Goal: Information Seeking & Learning: Find specific page/section

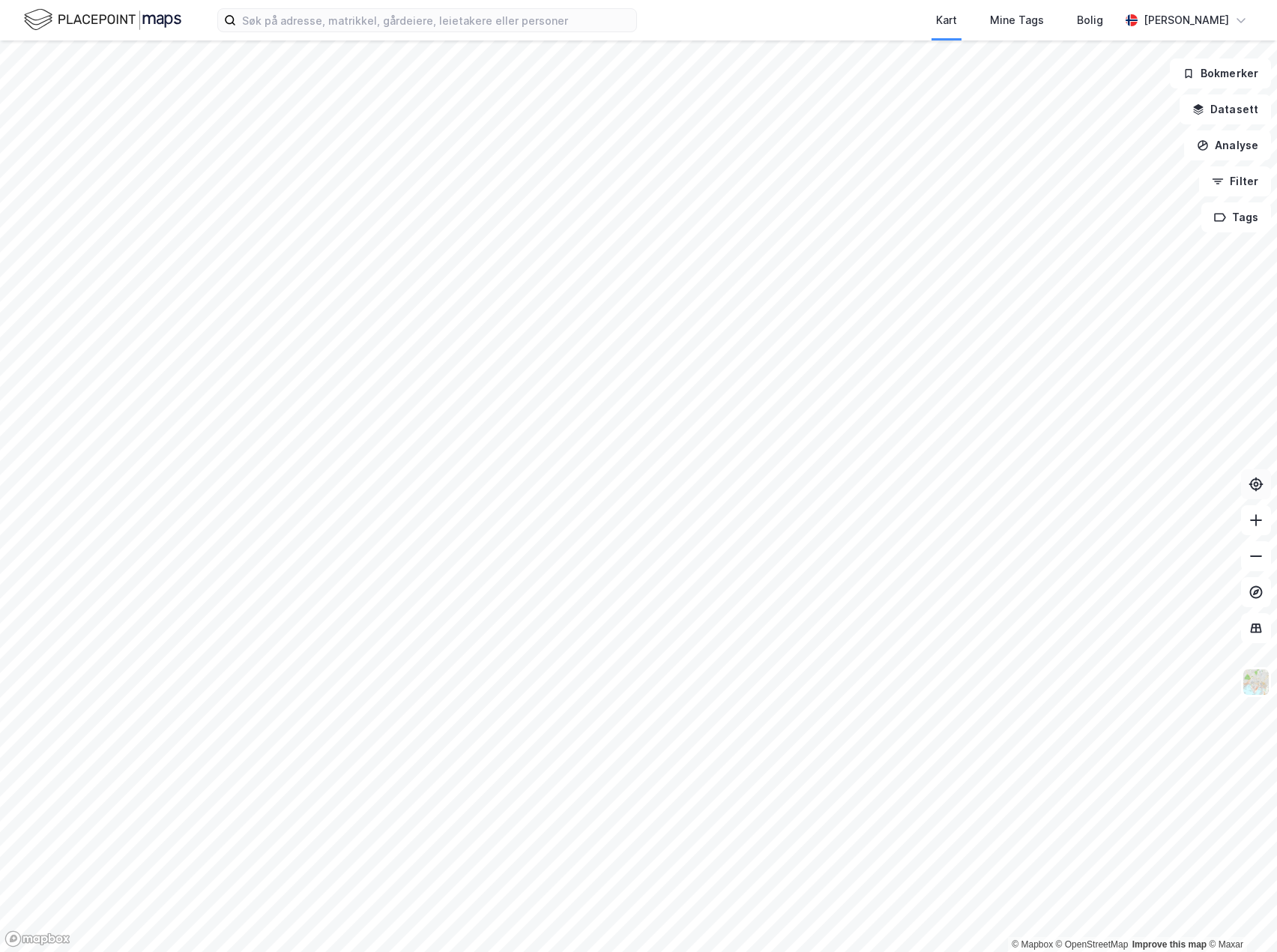
click at [1248, 491] on button at bounding box center [1257, 484] width 30 height 30
click at [1247, 495] on button at bounding box center [1257, 484] width 30 height 30
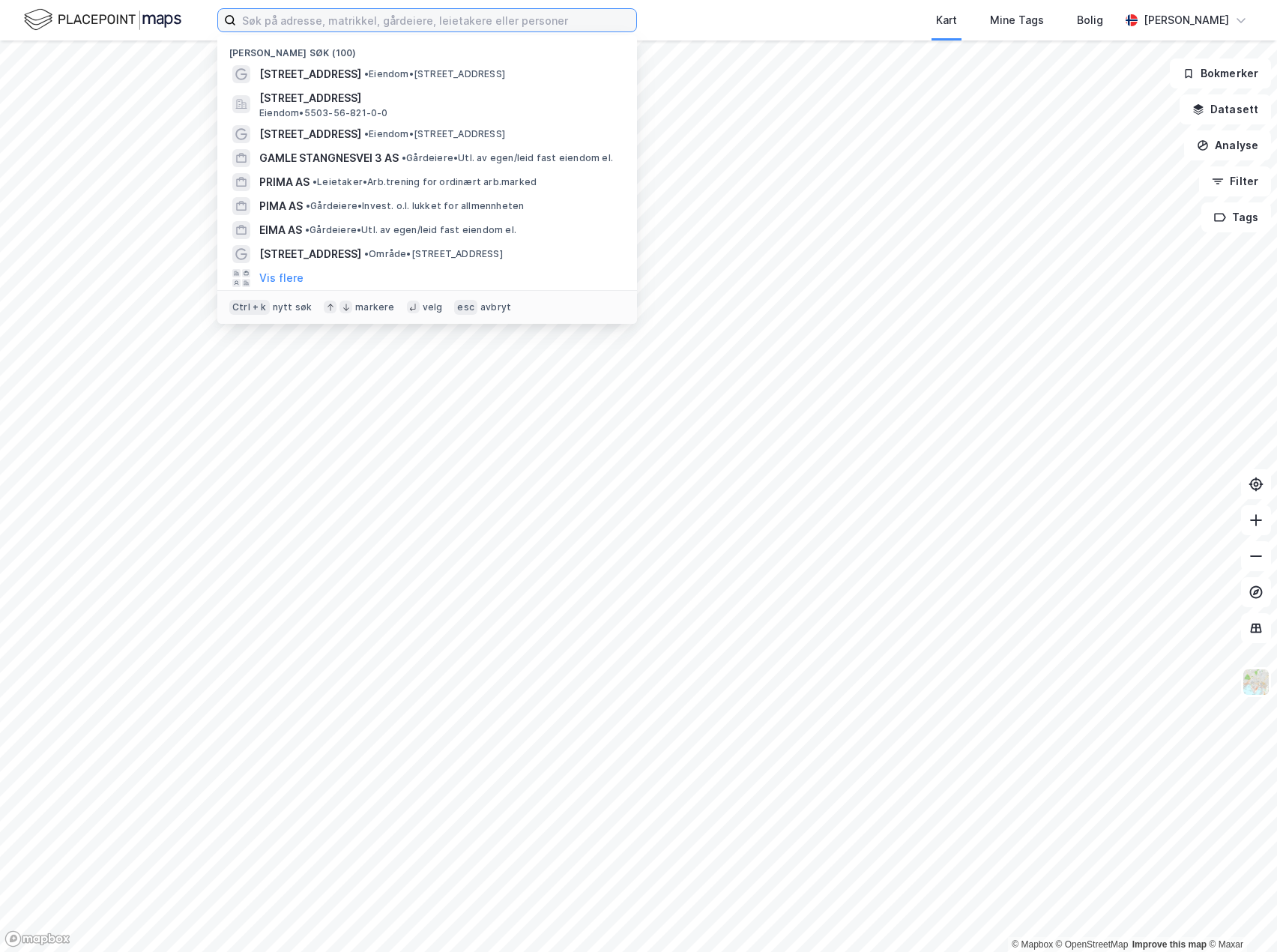
click at [302, 18] on input at bounding box center [437, 19] width 401 height 22
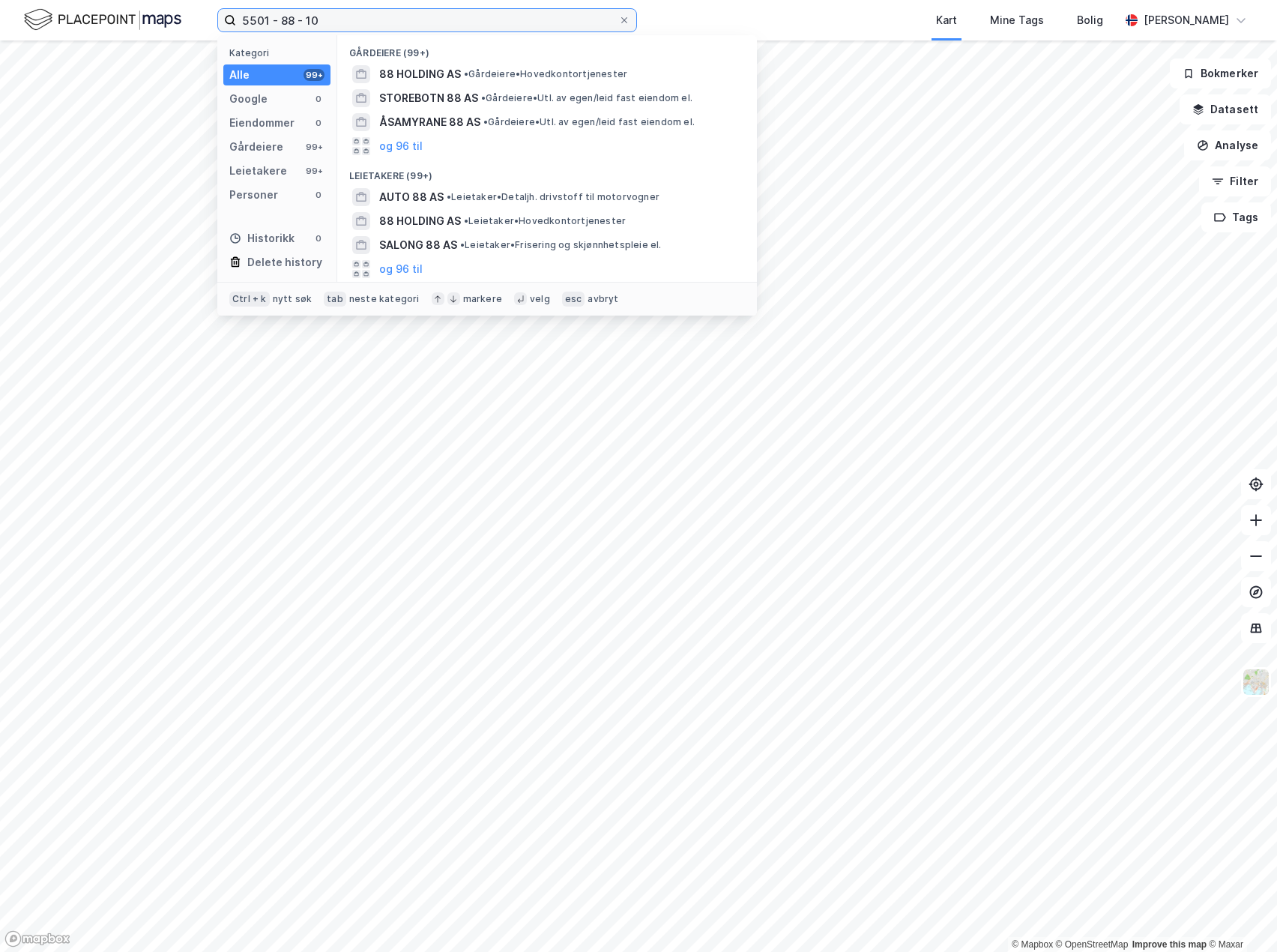
type input "5501 - 88 - 10"
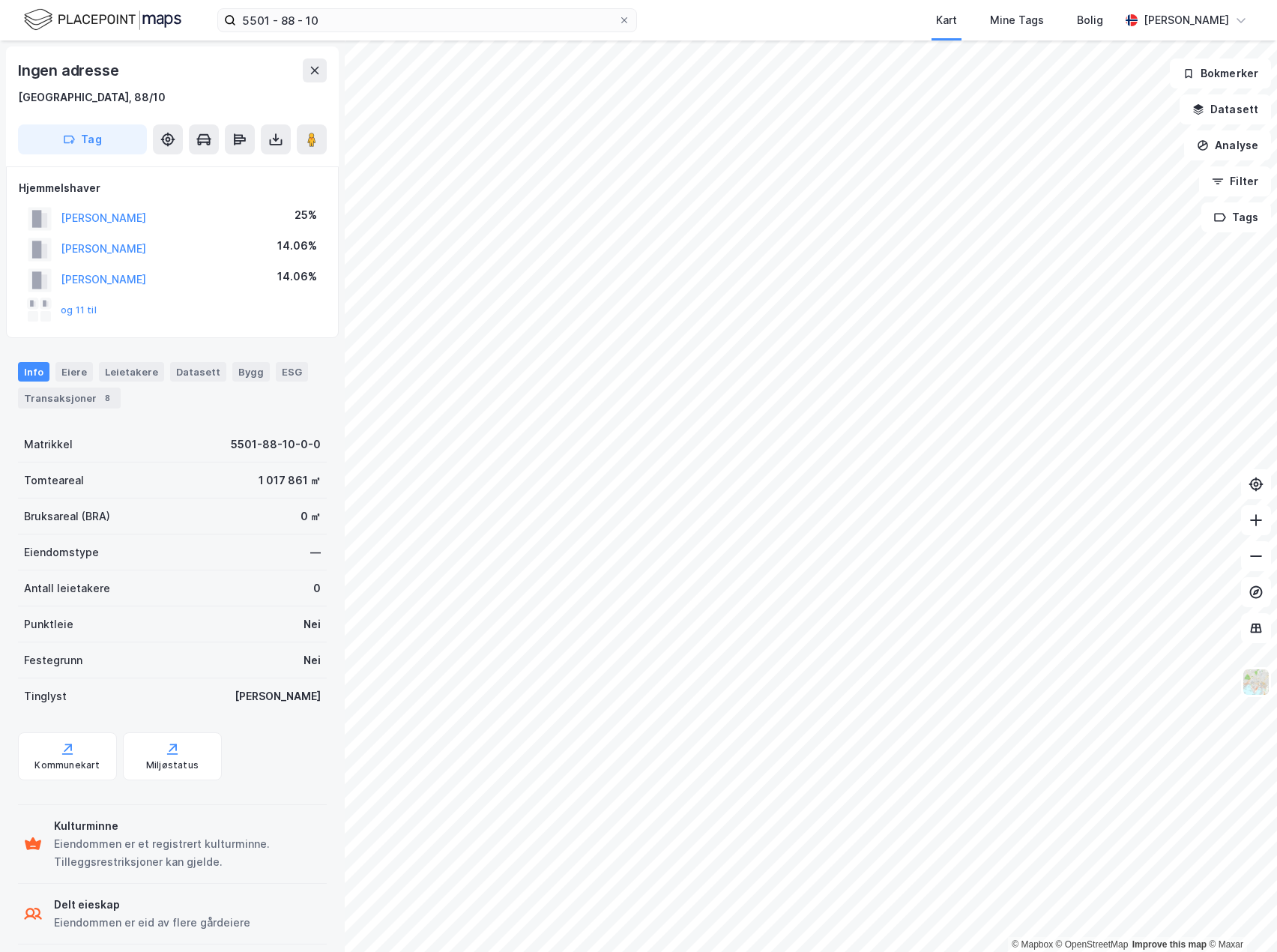
click at [150, 476] on div "© Mapbox © OpenStreetMap Improve this map © Maxar Ingen adresse [GEOGRAPHIC_DAT…" at bounding box center [638, 496] width 1277 height 911
click at [1277, 583] on html "5501 - 88 - 10 Kart Mine Tags Bolig [PERSON_NAME] © Mapbox © OpenStreetMap Impr…" at bounding box center [638, 476] width 1277 height 952
click at [34, 395] on div "Transaksjoner 8" at bounding box center [69, 398] width 102 height 21
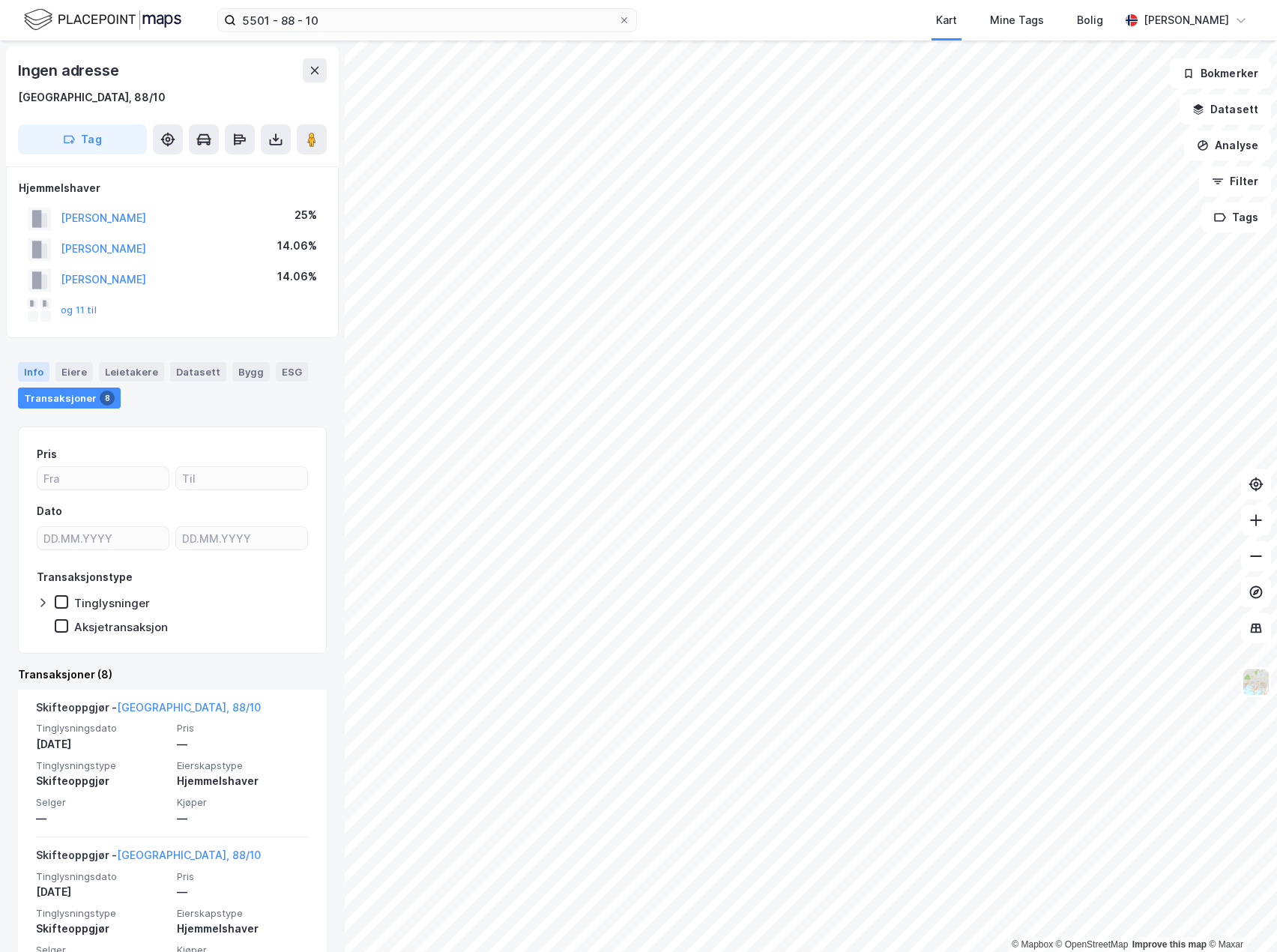
click at [41, 377] on div "Info" at bounding box center [34, 371] width 32 height 19
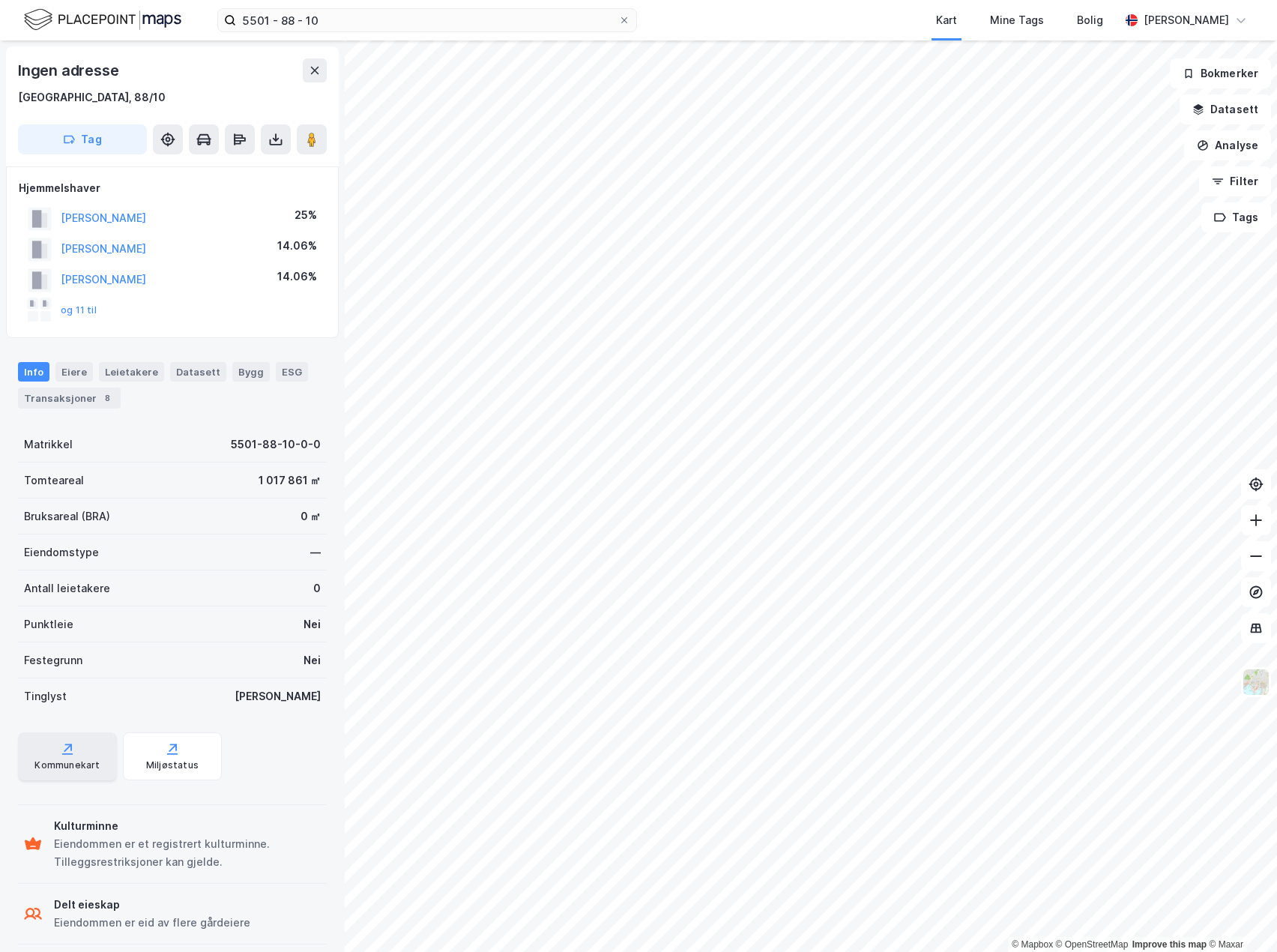
click at [72, 768] on div "Kommunekart" at bounding box center [67, 765] width 65 height 12
